Goal: Task Accomplishment & Management: Manage account settings

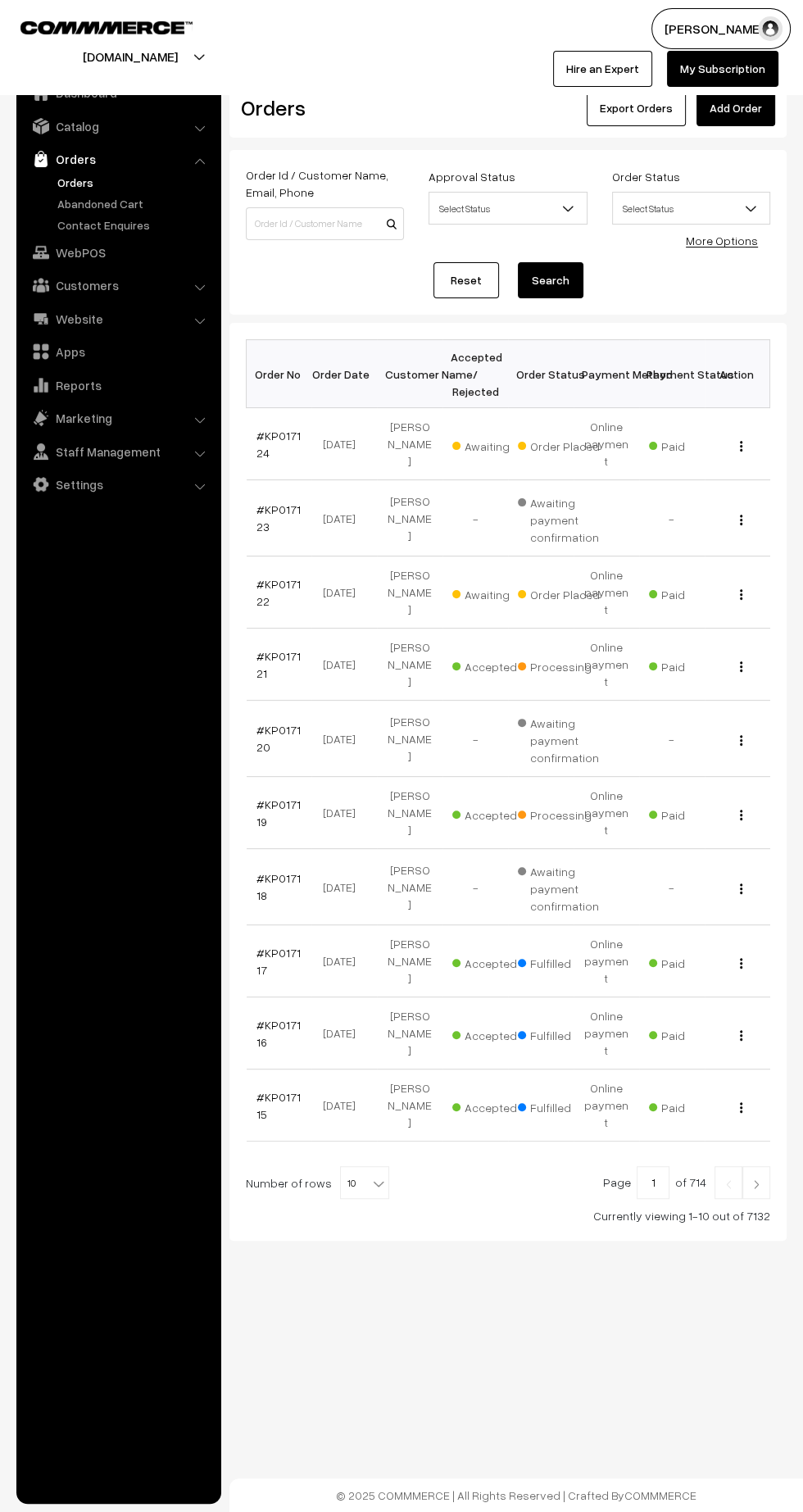
click at [279, 576] on link "#KP017122" at bounding box center [279, 592] width 44 height 31
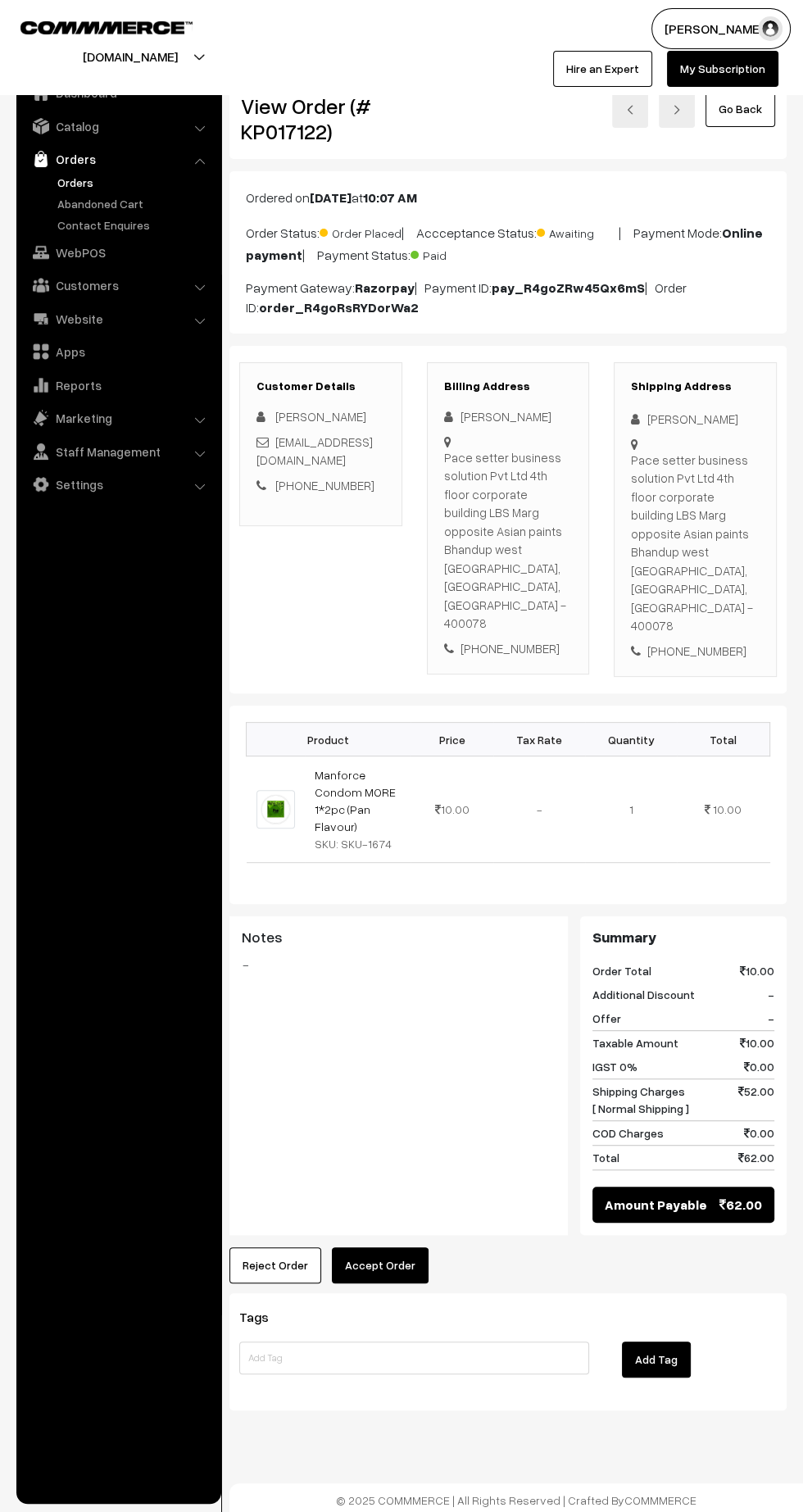
click at [381, 1247] on button "Accept Order" at bounding box center [379, 1265] width 97 height 37
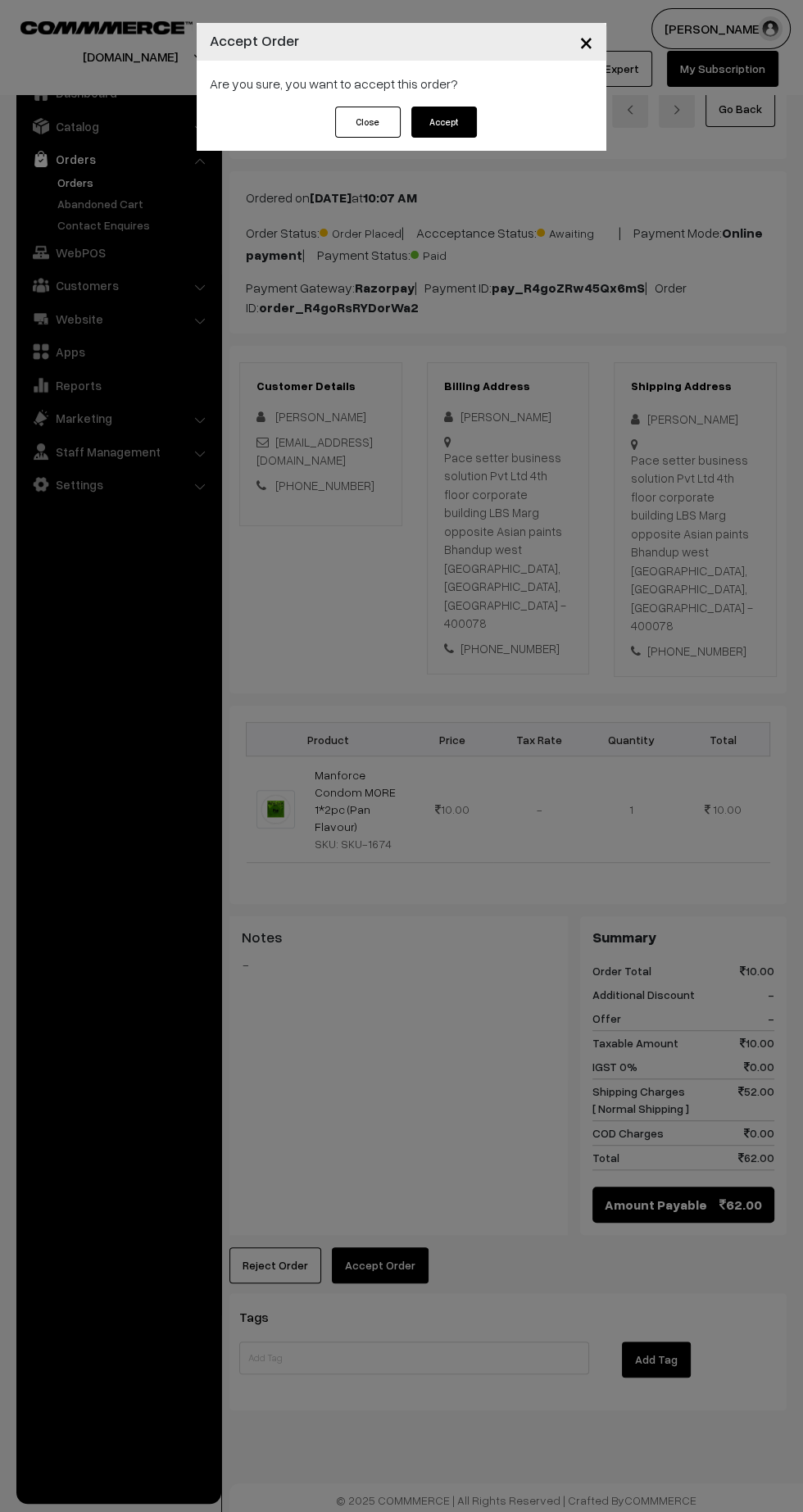
click at [443, 121] on button "Accept" at bounding box center [444, 122] width 65 height 31
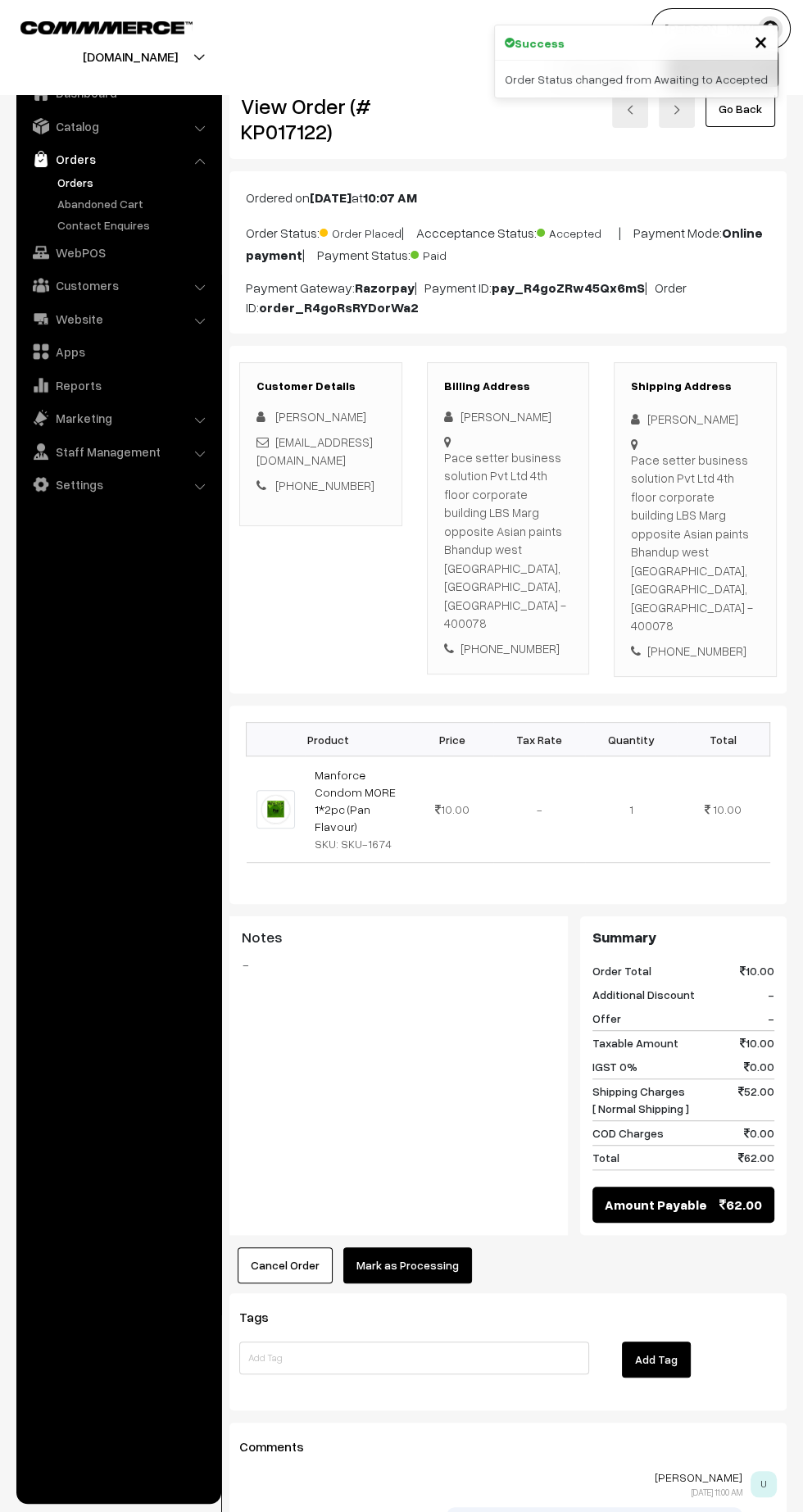
click at [419, 1247] on button "Mark as Processing" at bounding box center [407, 1265] width 129 height 37
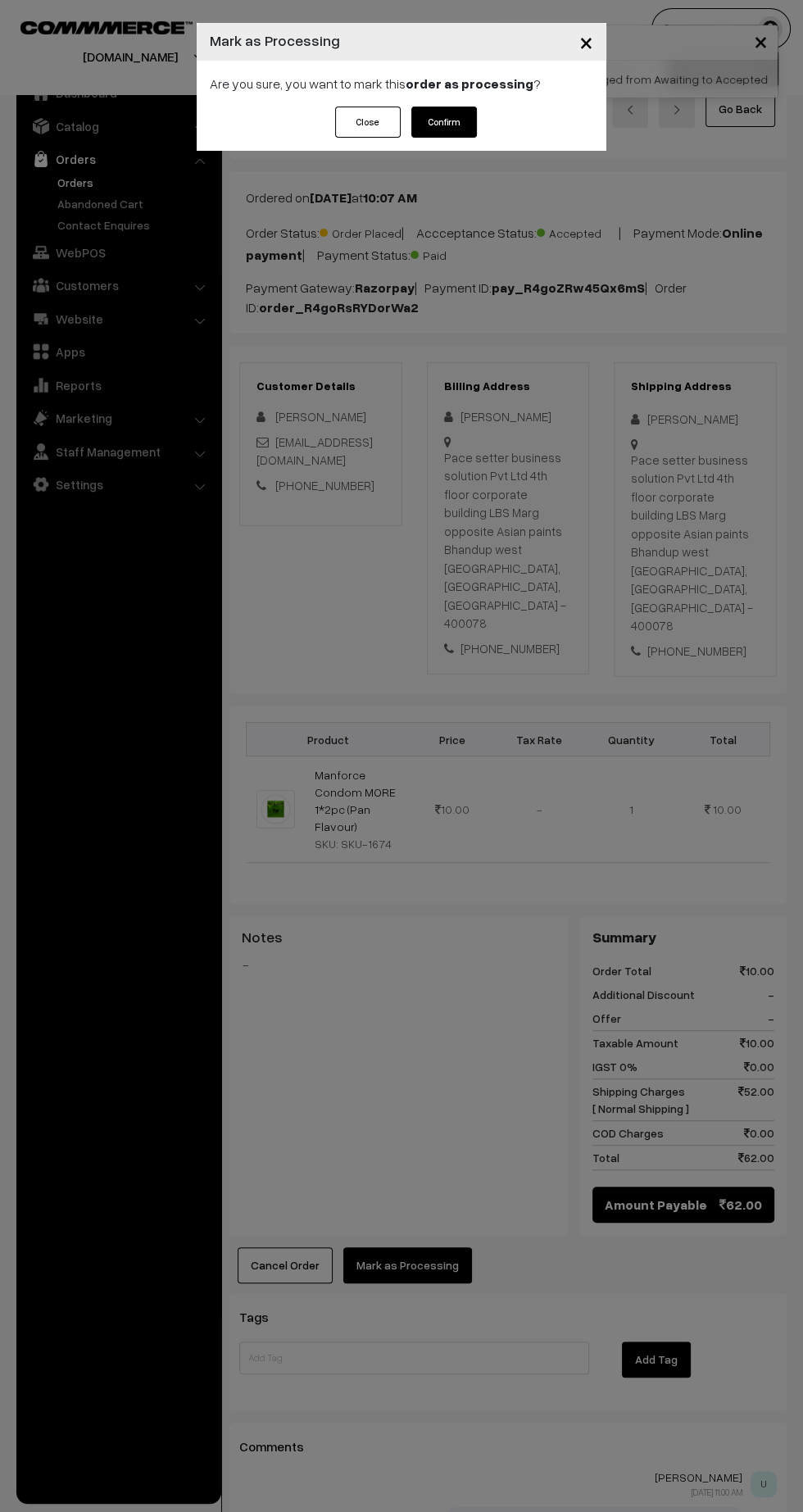
click at [465, 125] on button "Confirm" at bounding box center [444, 122] width 65 height 31
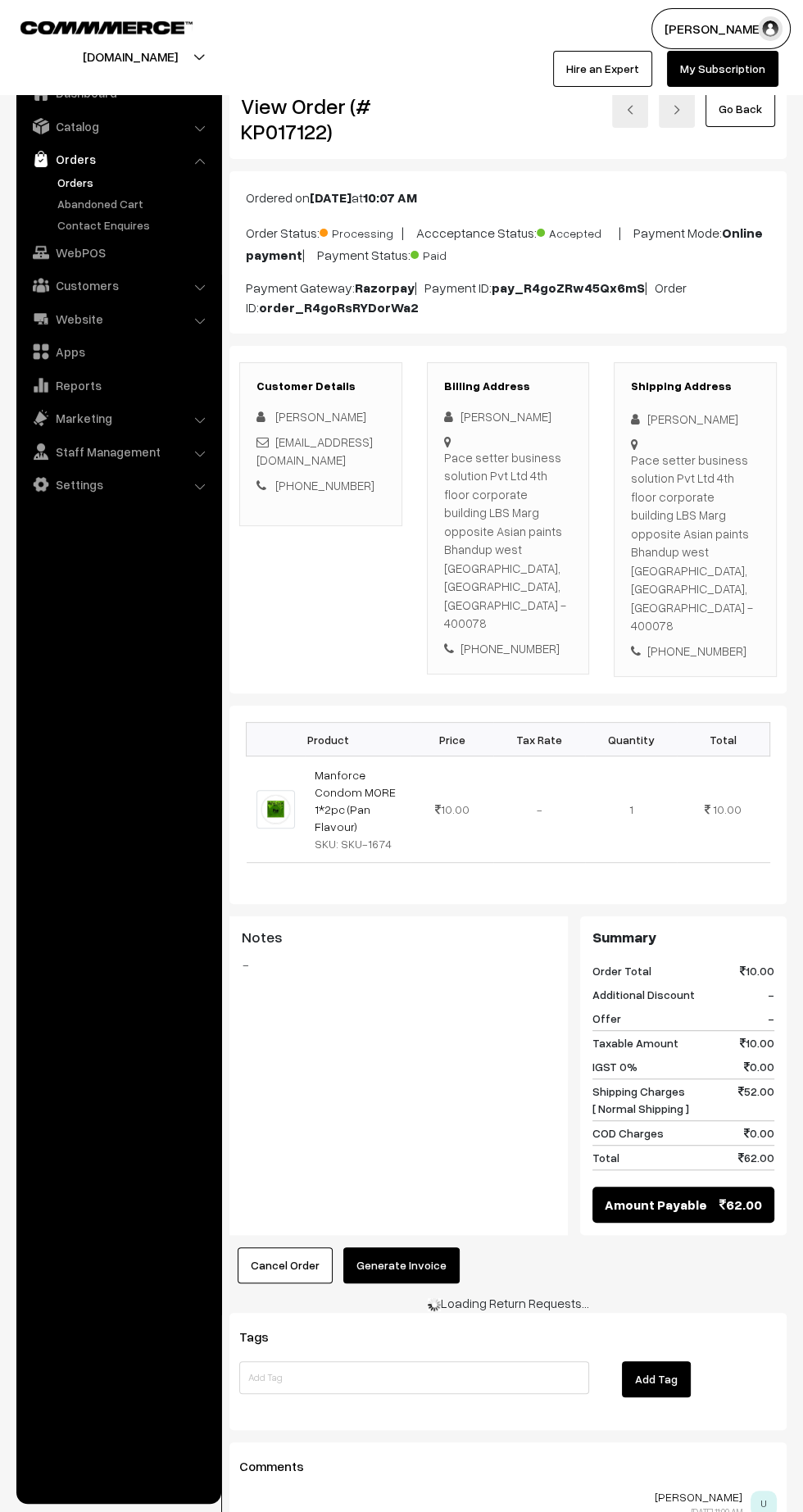
click at [413, 1247] on button "Generate Invoice" at bounding box center [401, 1265] width 116 height 37
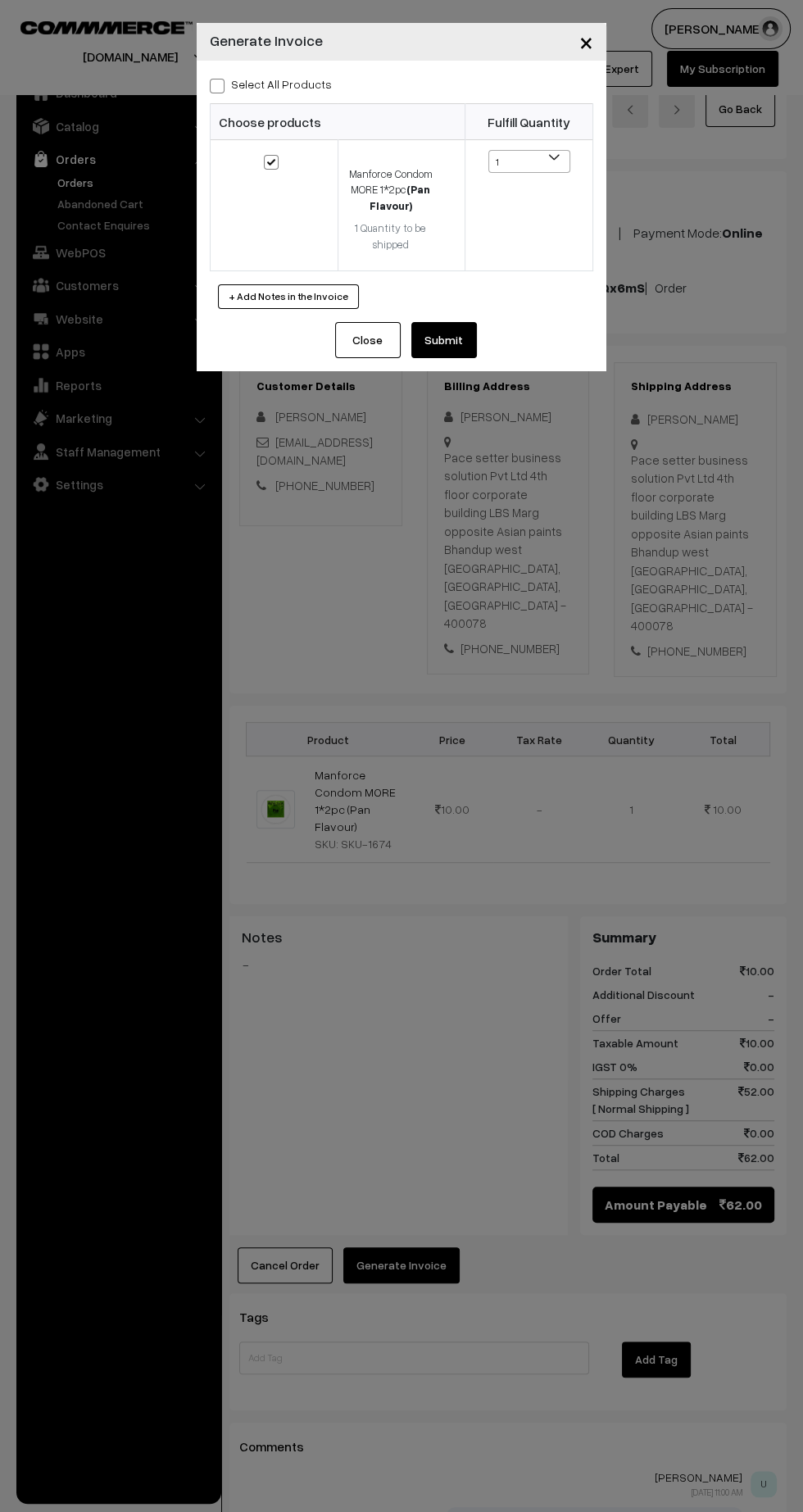
click at [467, 330] on button "Submit" at bounding box center [444, 340] width 65 height 37
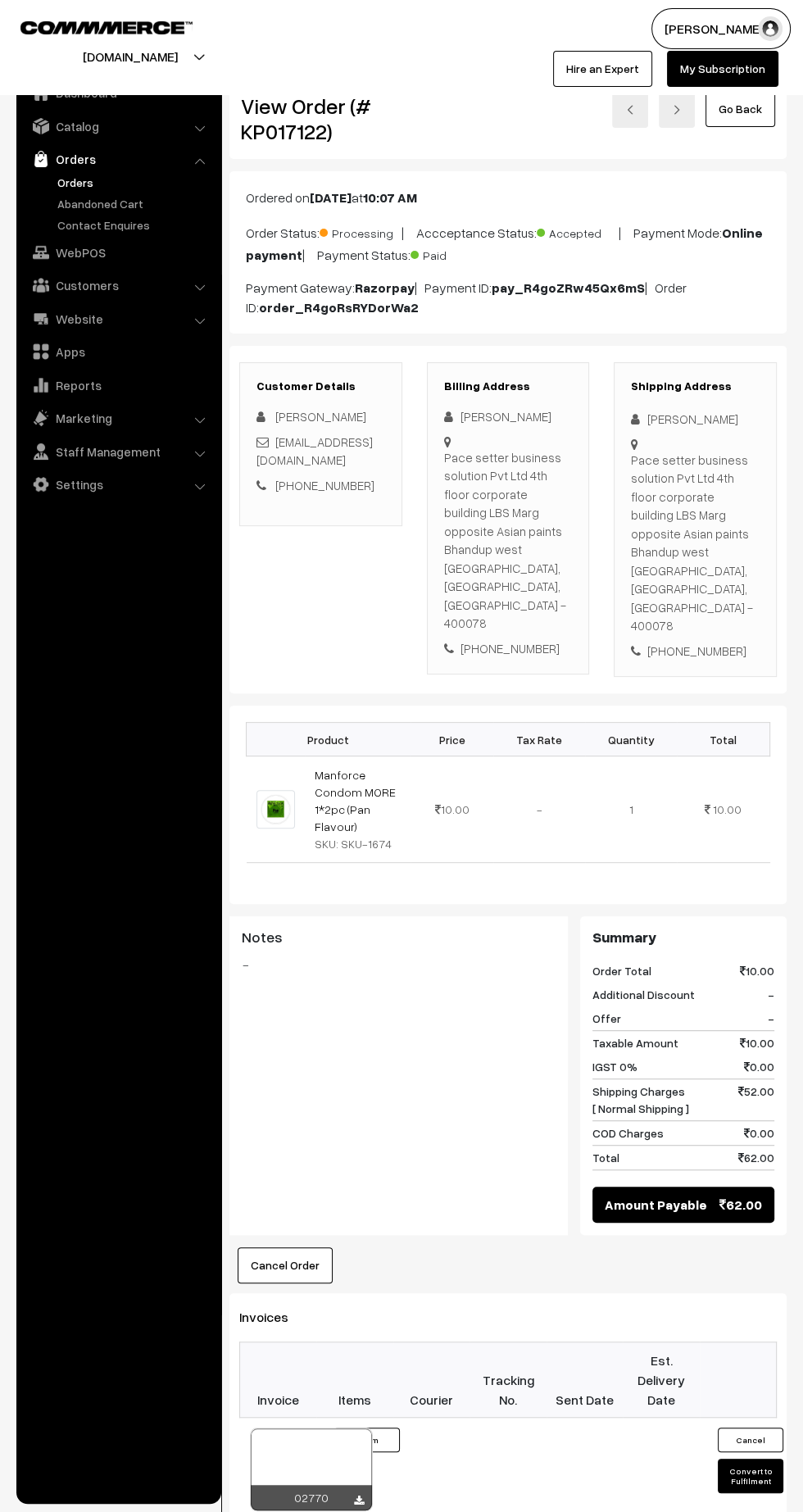
click at [358, 1496] on icon at bounding box center [358, 1500] width 10 height 11
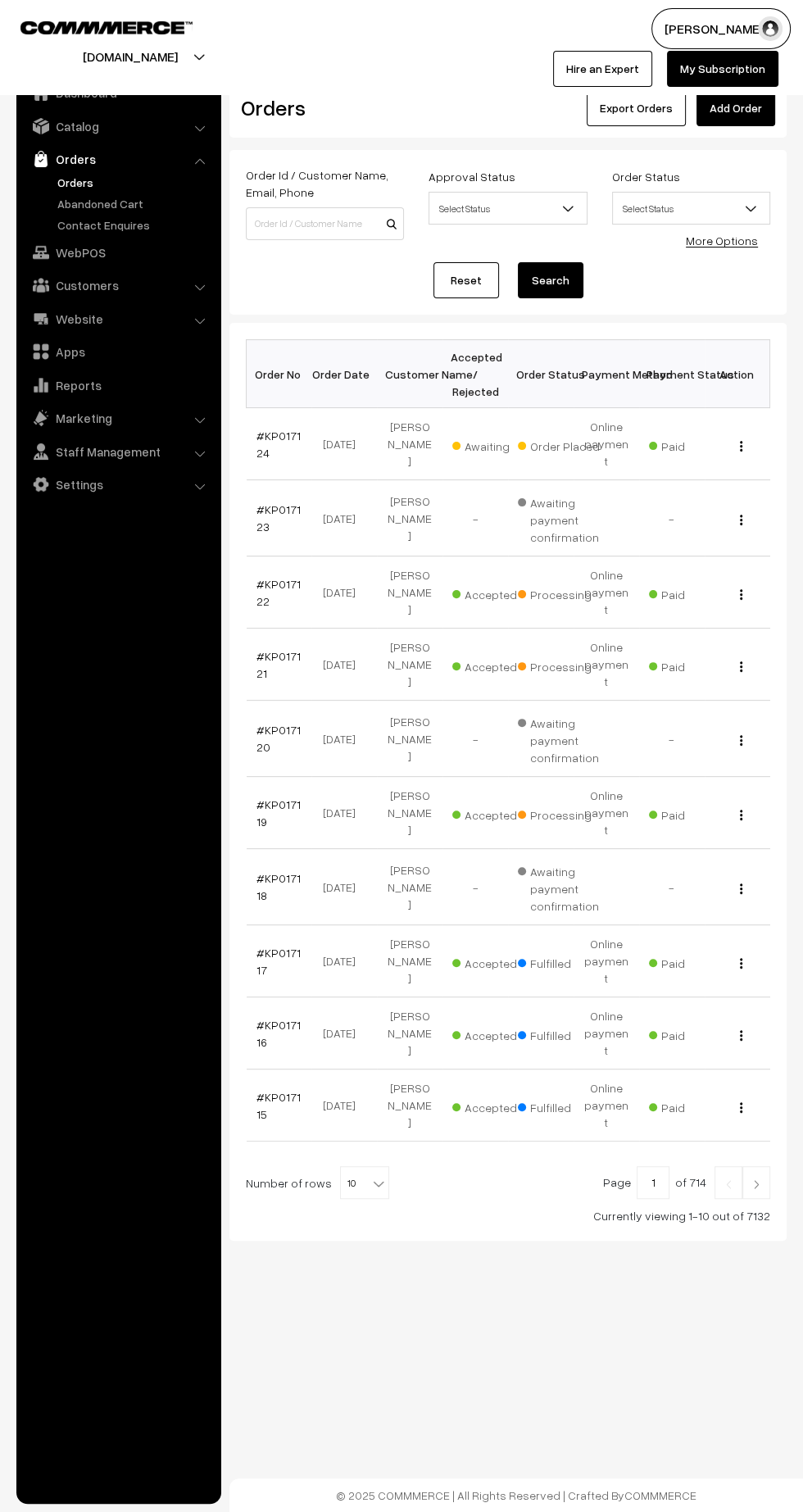
click at [270, 428] on link "#KP017124" at bounding box center [279, 444] width 44 height 31
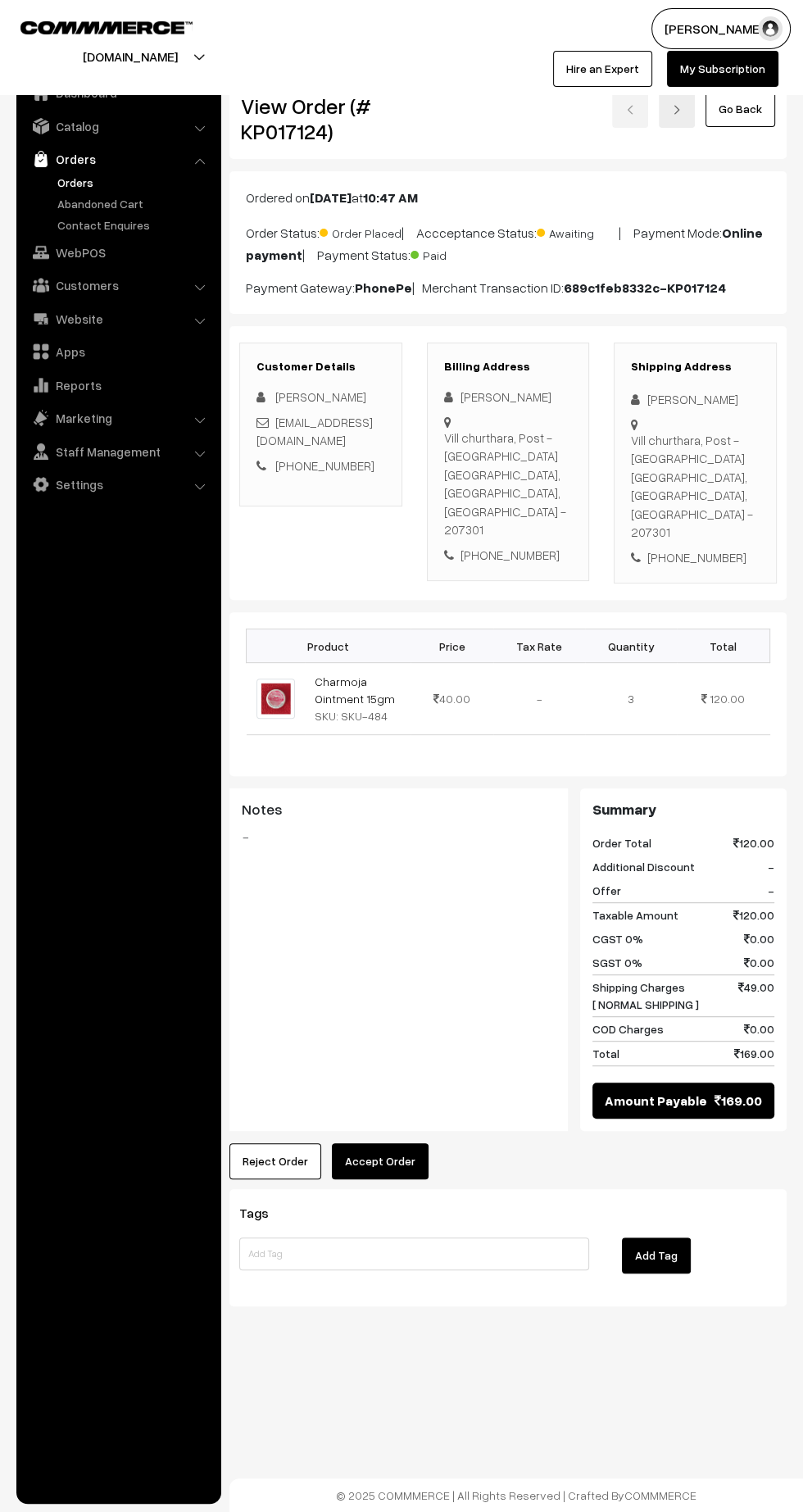
click at [417, 1143] on button "Accept Order" at bounding box center [379, 1161] width 97 height 37
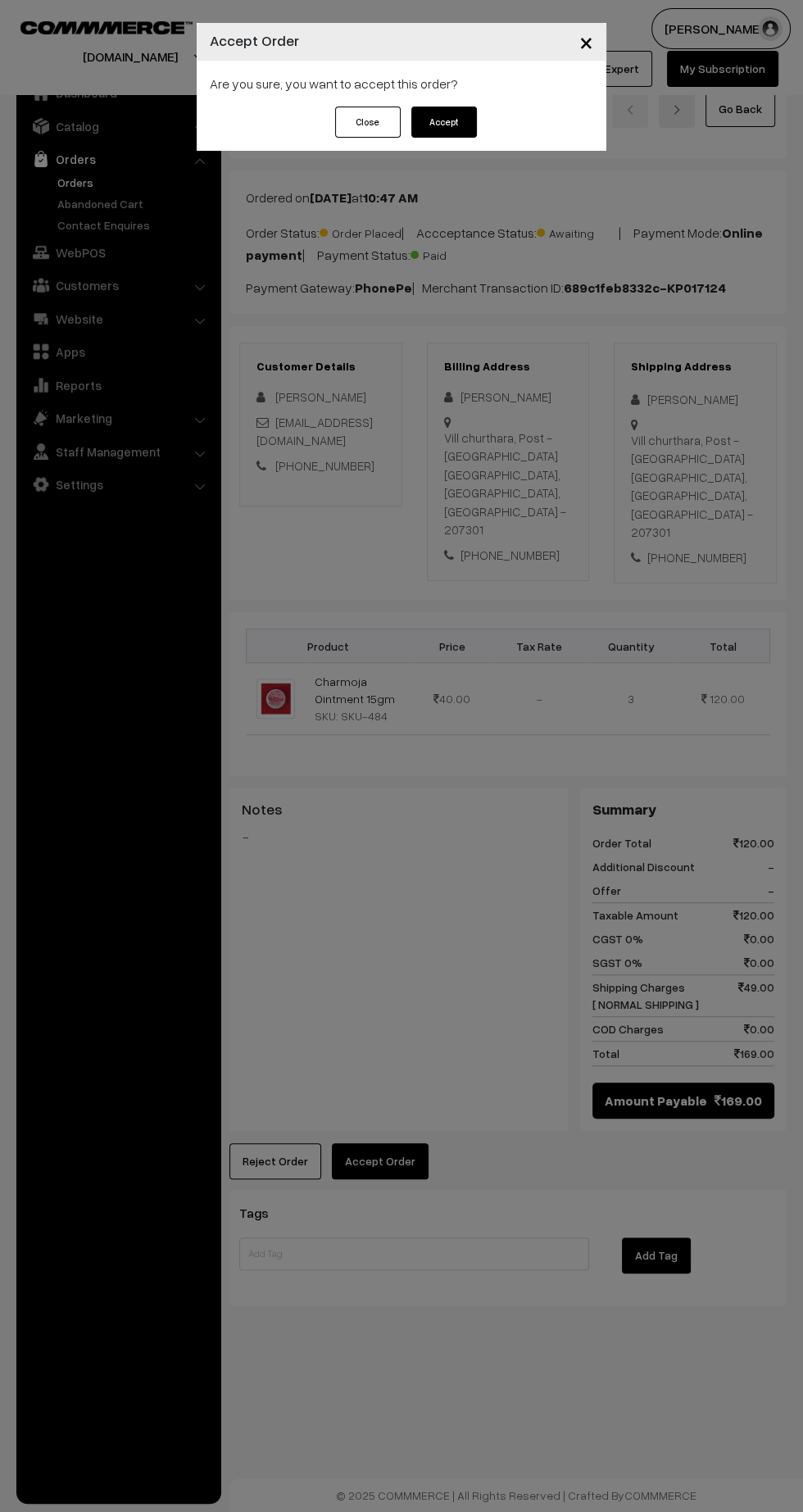
click at [445, 122] on button "Accept" at bounding box center [444, 122] width 65 height 31
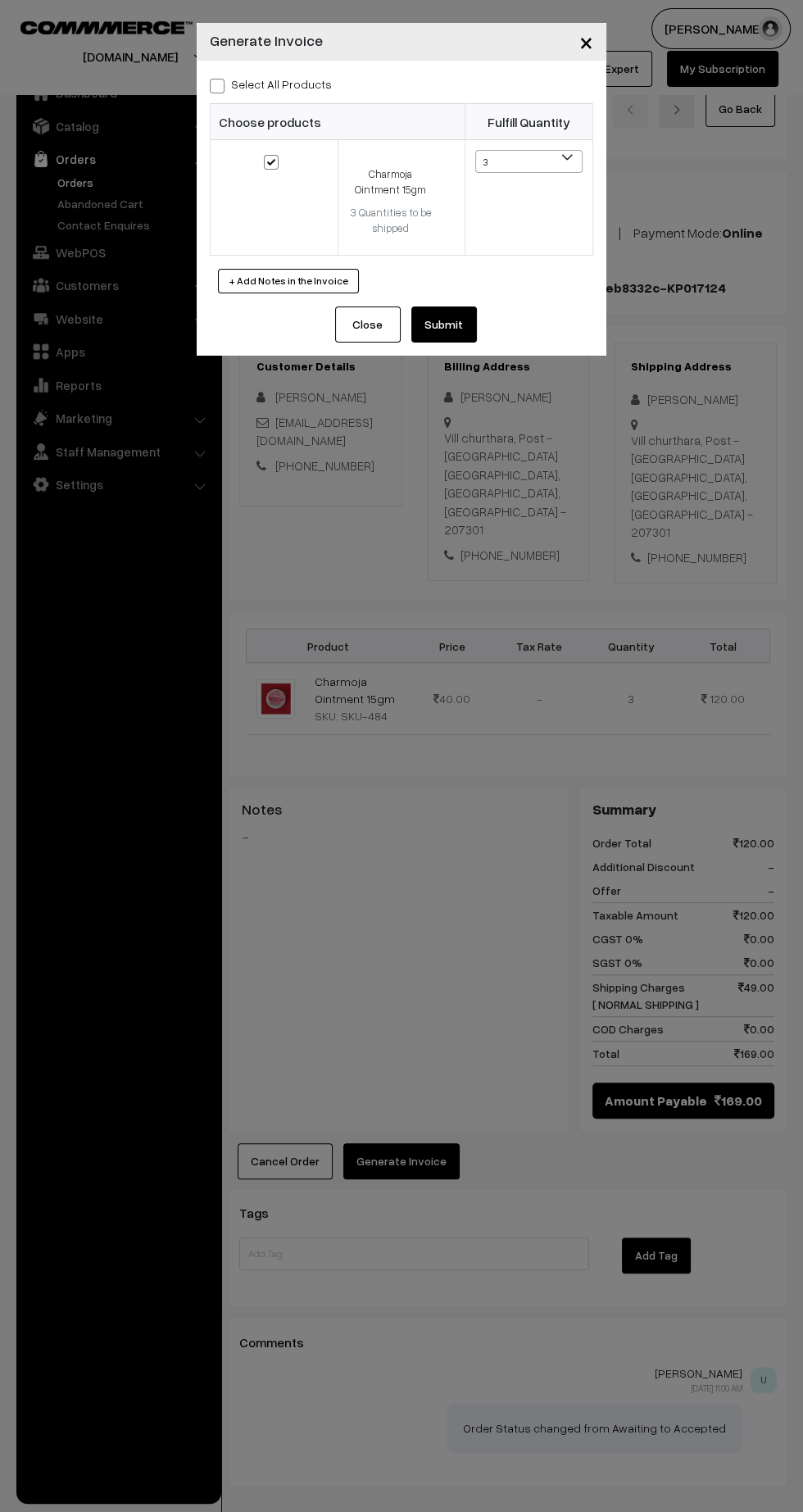
click at [452, 324] on button "Submit" at bounding box center [444, 325] width 65 height 37
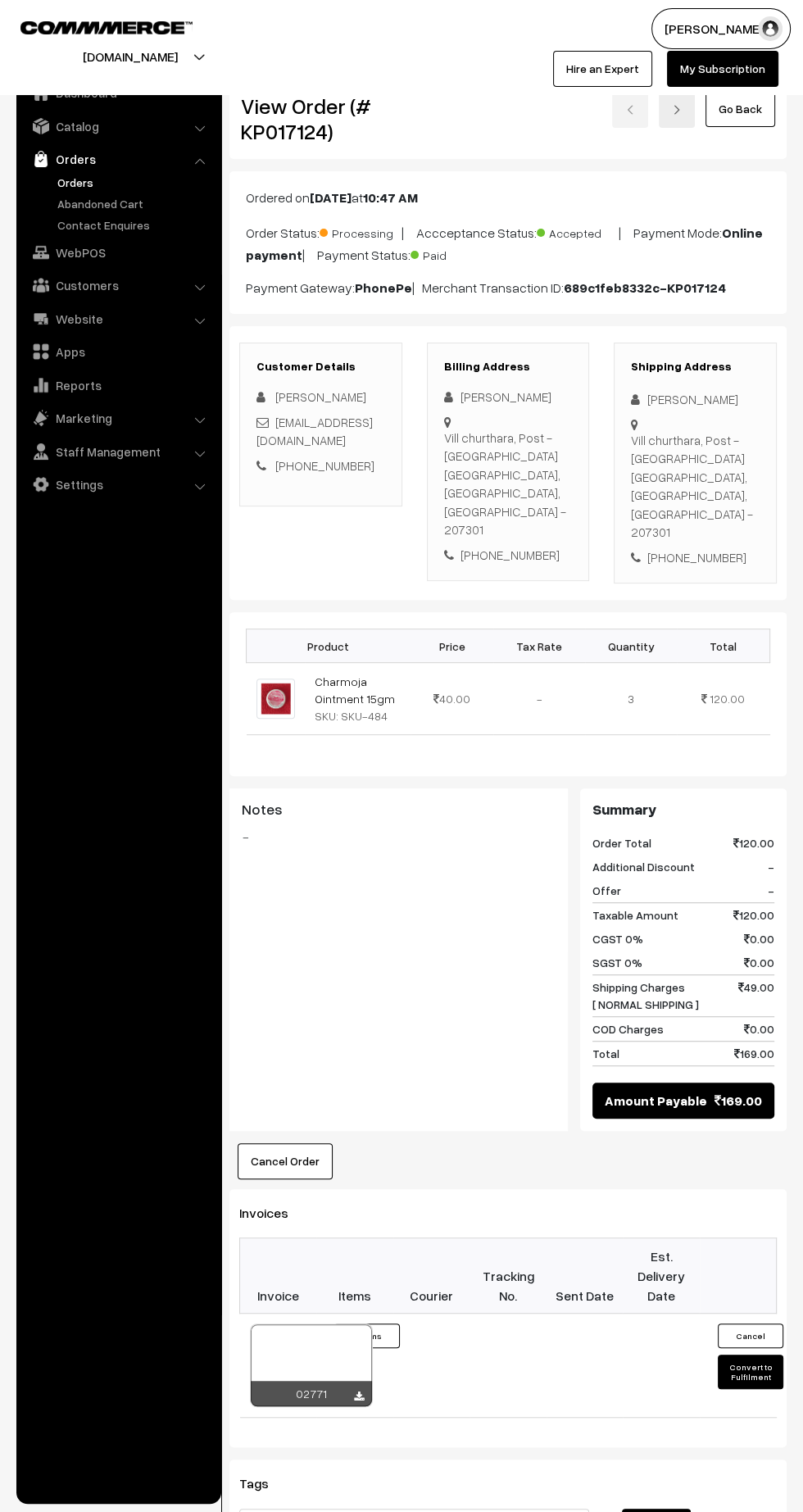
click at [358, 1391] on icon at bounding box center [358, 1396] width 10 height 11
